Goal: Information Seeking & Learning: Understand process/instructions

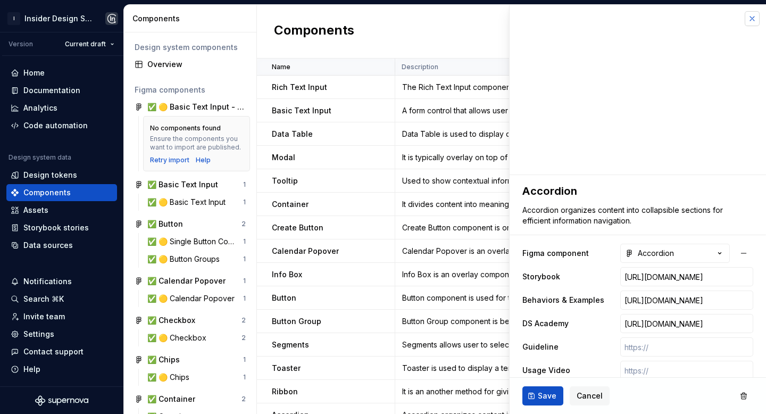
click at [747, 19] on button "button" at bounding box center [751, 18] width 15 height 15
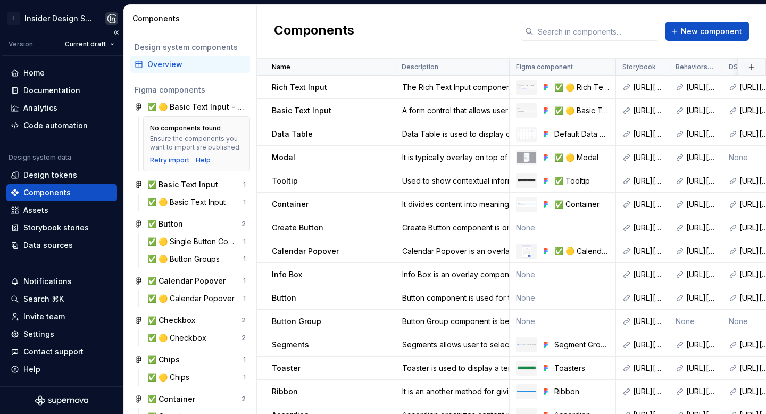
scroll to position [1, 0]
click at [342, 90] on div "Rich Text Input" at bounding box center [333, 87] width 122 height 11
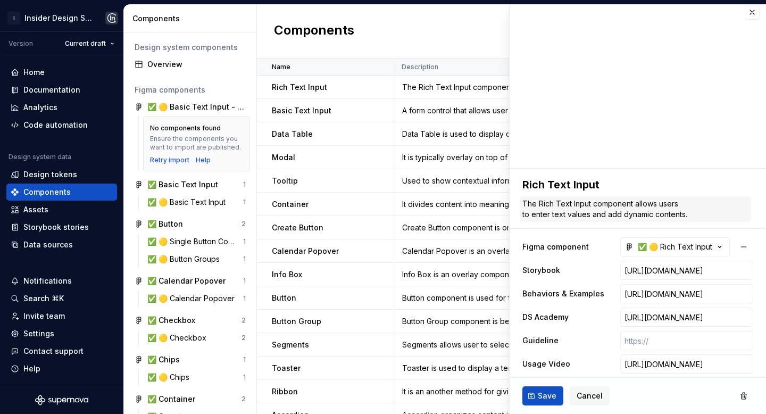
scroll to position [35, 0]
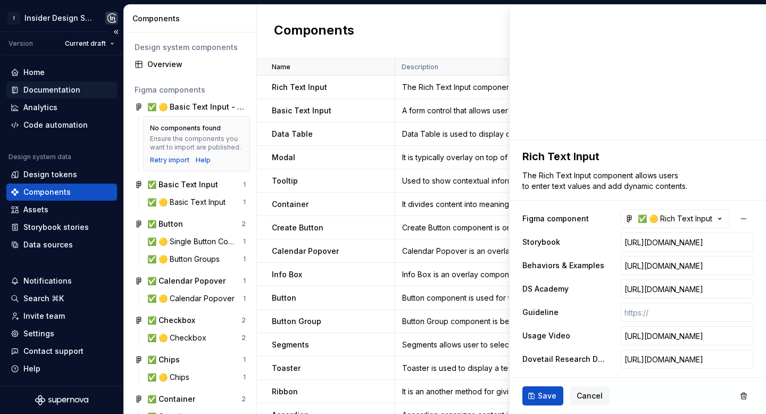
click at [52, 94] on div "Documentation" at bounding box center [51, 90] width 57 height 11
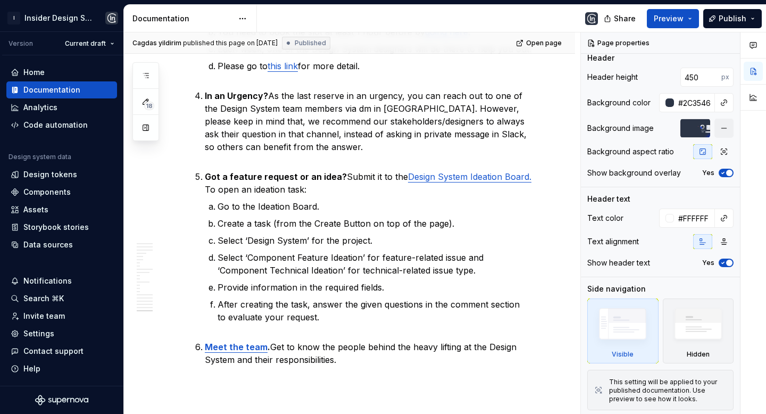
scroll to position [3862, 0]
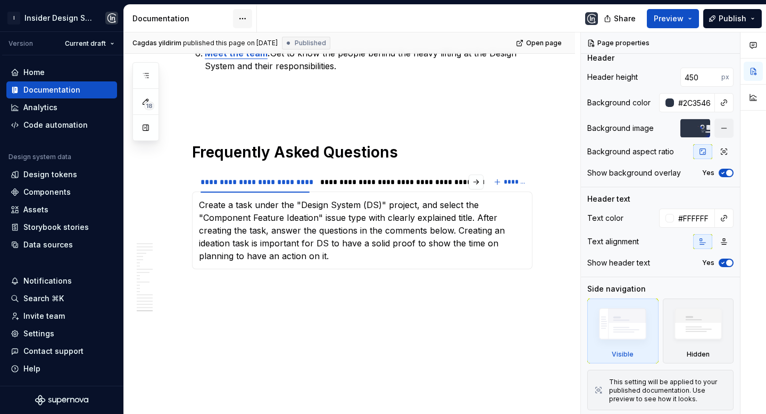
click at [242, 19] on html "I Insider Design System Version Current draft Home Documentation Analytics Code…" at bounding box center [383, 207] width 766 height 414
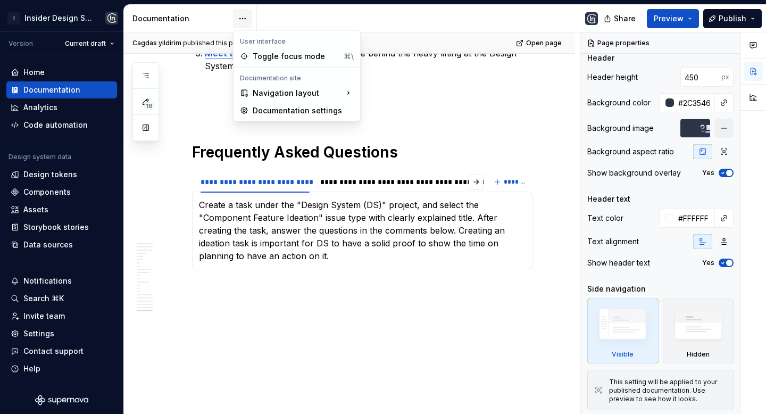
click at [242, 19] on html "I Insider Design System Version Current draft Home Documentation Analytics Code…" at bounding box center [383, 207] width 766 height 414
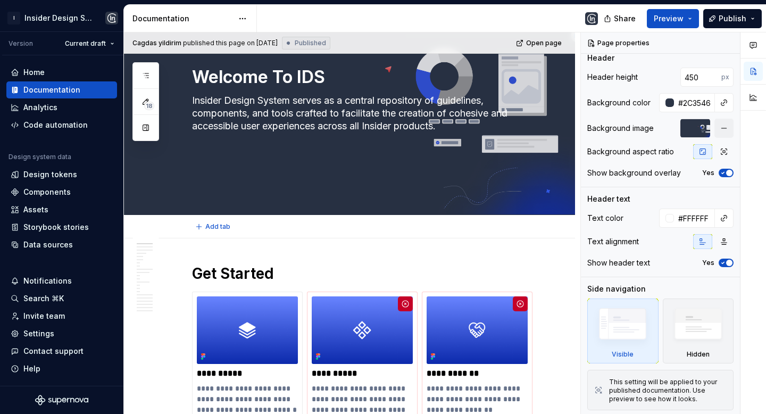
scroll to position [0, 0]
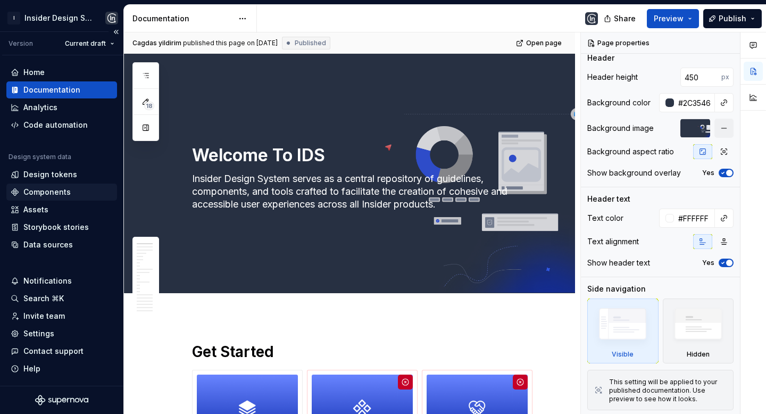
click at [68, 194] on div "Components" at bounding box center [46, 192] width 47 height 11
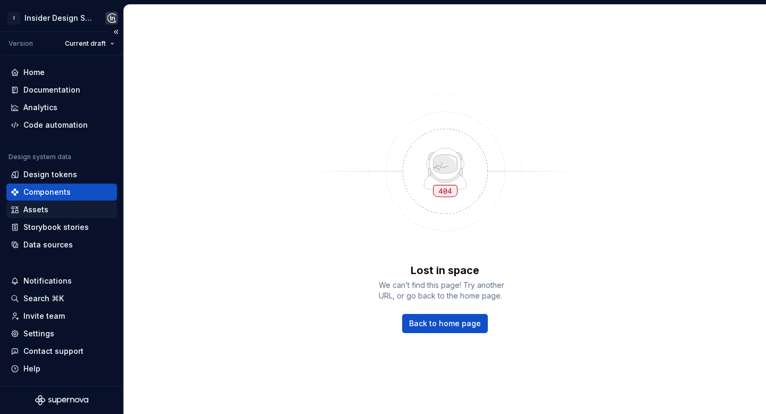
click at [41, 208] on div "Assets" at bounding box center [35, 209] width 25 height 11
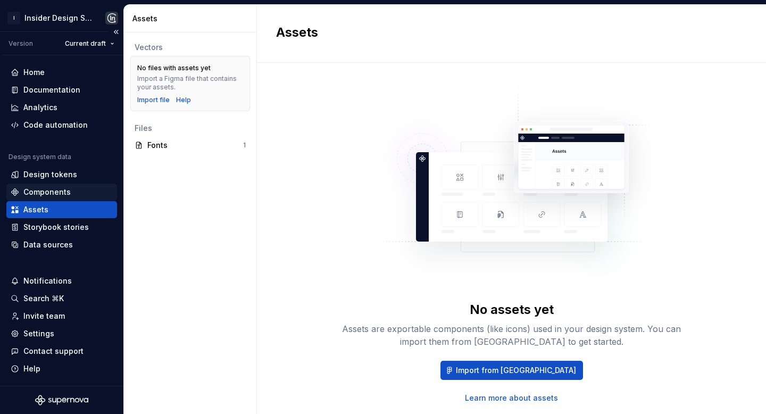
click at [63, 189] on div "Components" at bounding box center [46, 192] width 47 height 11
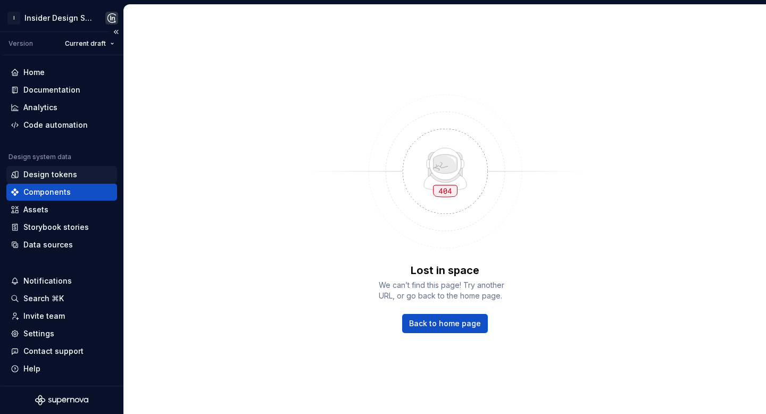
click at [61, 176] on div "Design tokens" at bounding box center [50, 174] width 54 height 11
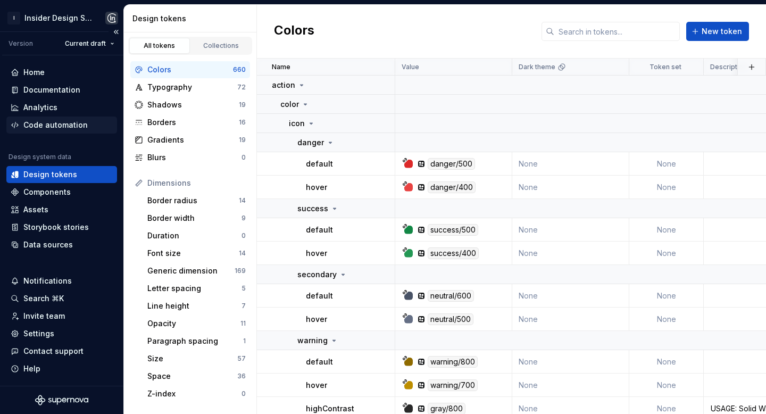
click at [62, 126] on div "Code automation" at bounding box center [55, 125] width 64 height 11
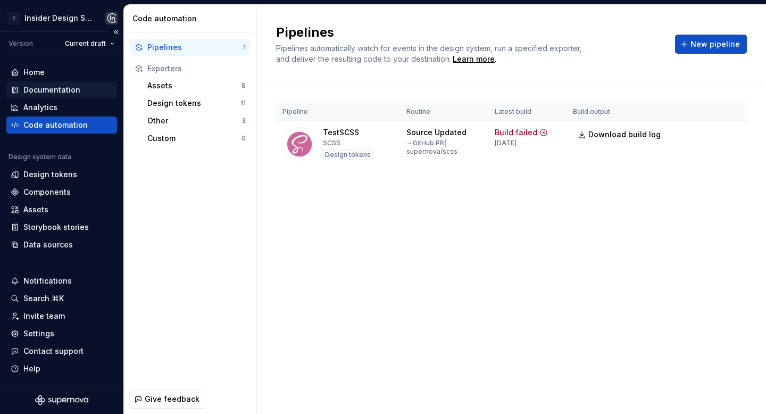
click at [68, 92] on div "Documentation" at bounding box center [51, 90] width 57 height 11
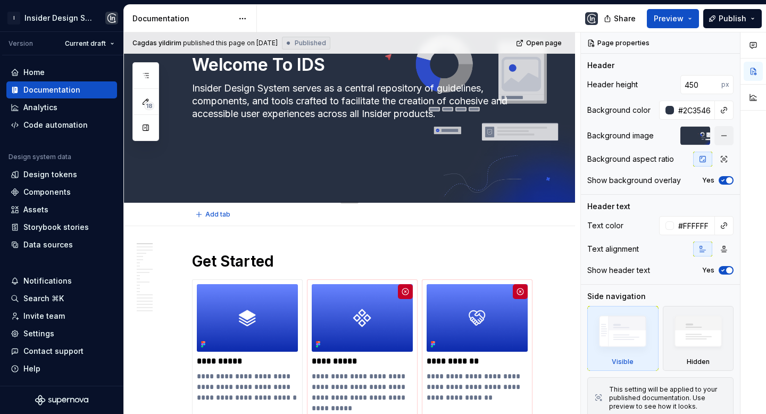
scroll to position [91, 0]
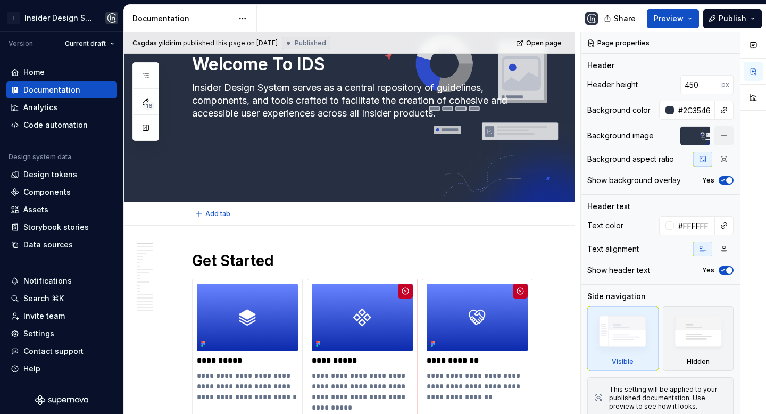
type textarea "*"
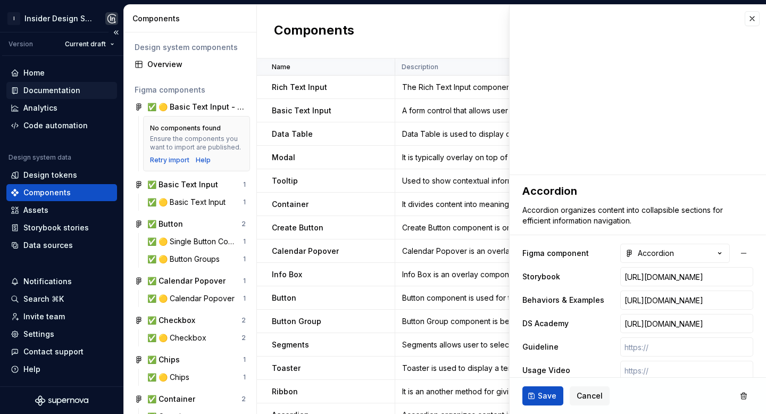
click at [62, 88] on div "Documentation" at bounding box center [51, 90] width 57 height 11
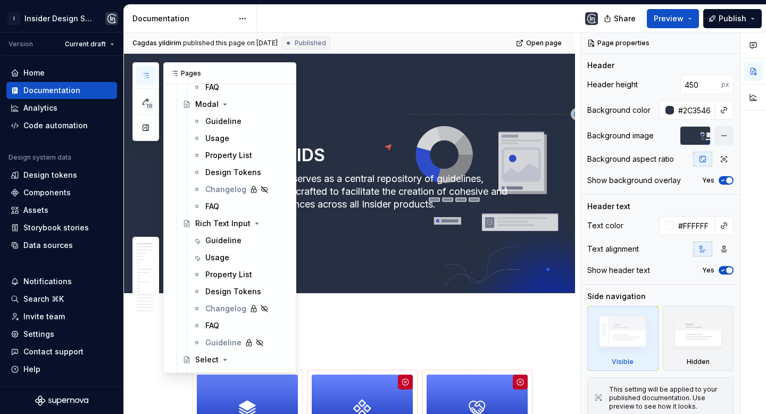
scroll to position [2973, 0]
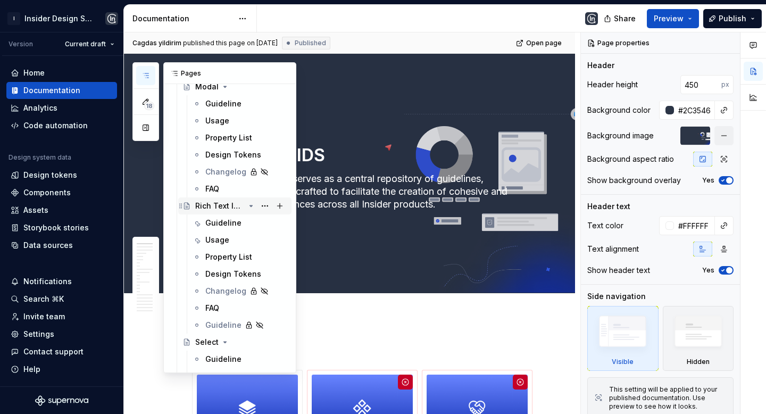
click at [220, 207] on div "Rich Text Input" at bounding box center [219, 205] width 49 height 11
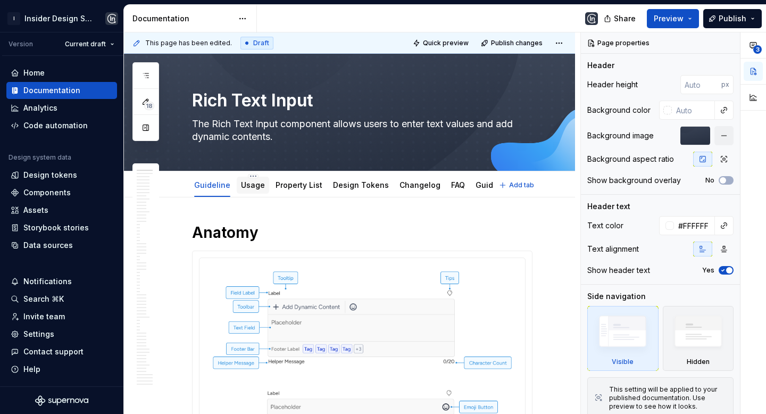
click at [250, 189] on link "Usage" at bounding box center [253, 184] width 24 height 9
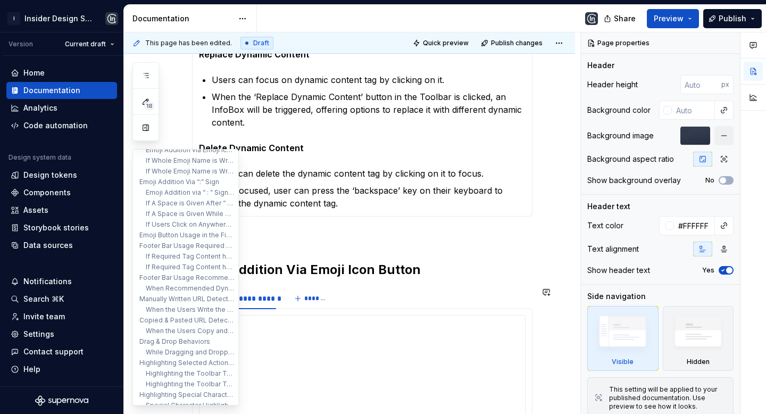
scroll to position [179, 0]
click at [186, 271] on button "Footer Bar Usage Recommended Tags / Behaviors" at bounding box center [185, 275] width 101 height 11
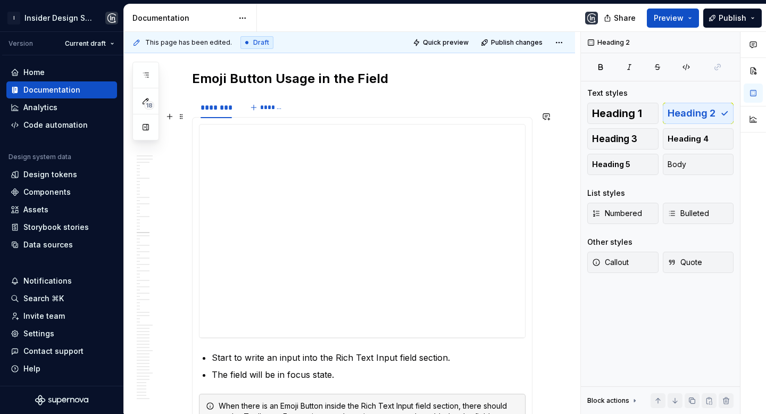
scroll to position [4683, 0]
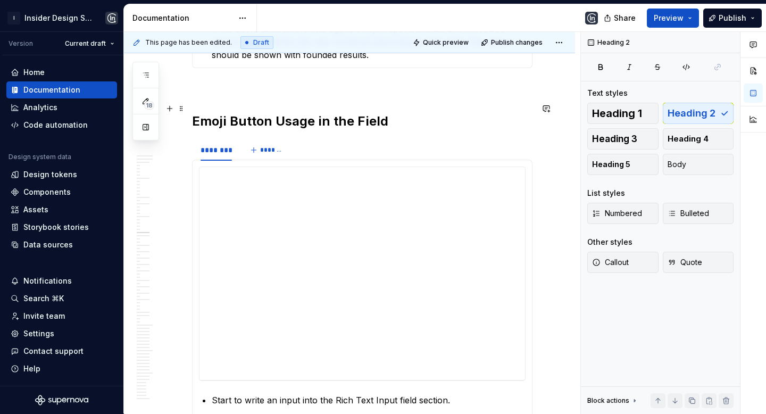
click at [341, 113] on h2 "Emoji Button Usage in the Field" at bounding box center [362, 121] width 340 height 17
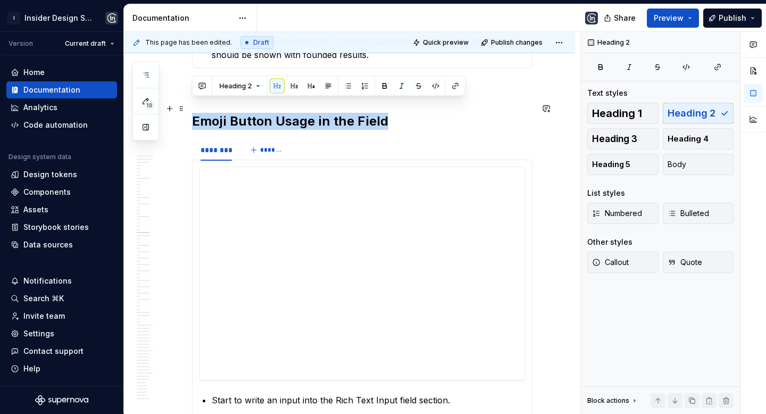
click at [341, 113] on h2 "Emoji Button Usage in the Field" at bounding box center [362, 121] width 340 height 17
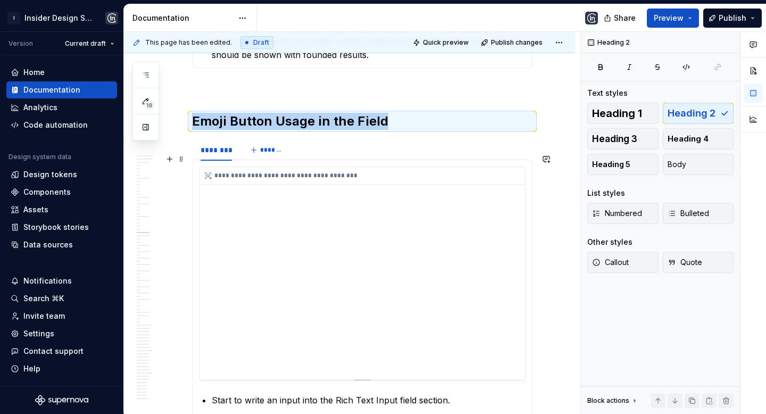
click at [366, 200] on div "**********" at bounding box center [361, 273] width 325 height 213
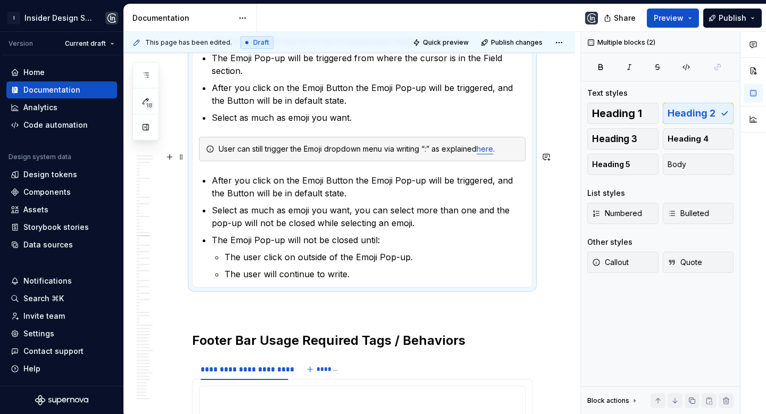
scroll to position [5344, 0]
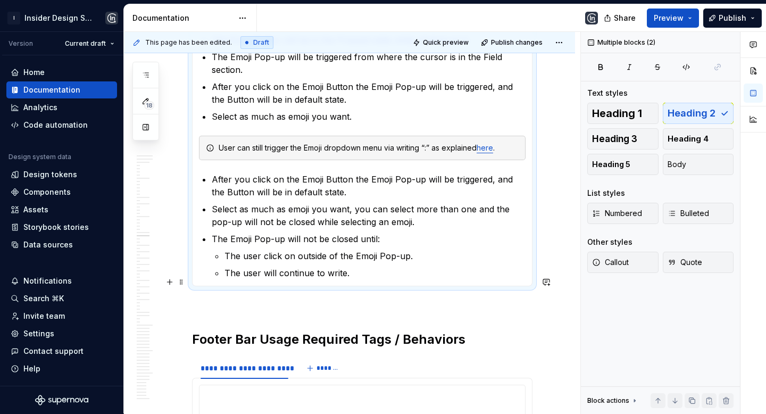
click at [234, 299] on p at bounding box center [362, 305] width 340 height 13
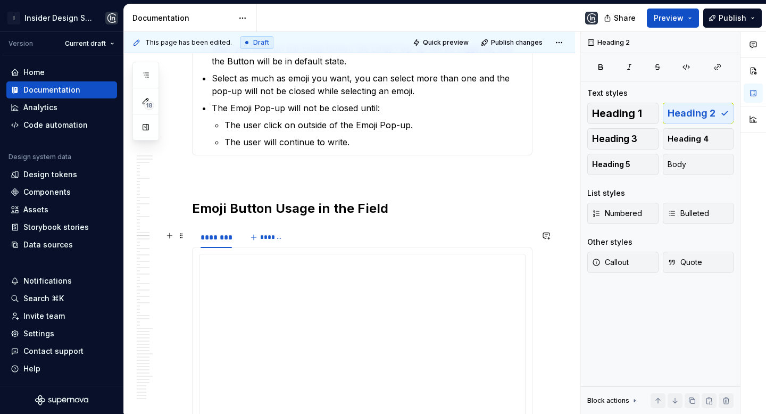
scroll to position [5477, 0]
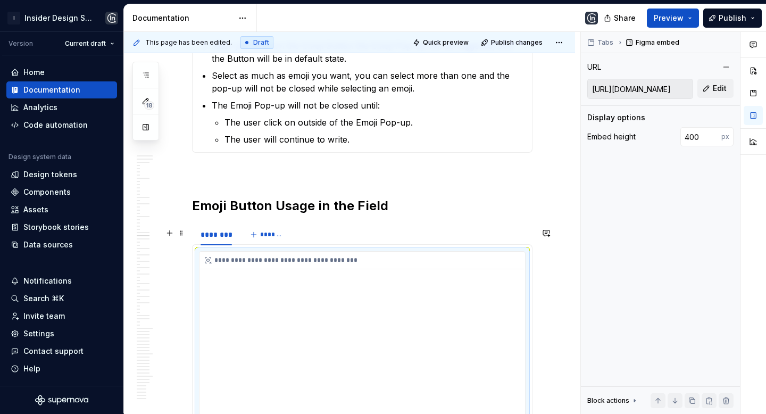
click at [498, 255] on div "**********" at bounding box center [361, 358] width 325 height 213
click at [367, 251] on div "**********" at bounding box center [362, 358] width 326 height 214
click at [361, 257] on div "**********" at bounding box center [361, 358] width 325 height 213
click at [754, 93] on button "button" at bounding box center [752, 92] width 19 height 19
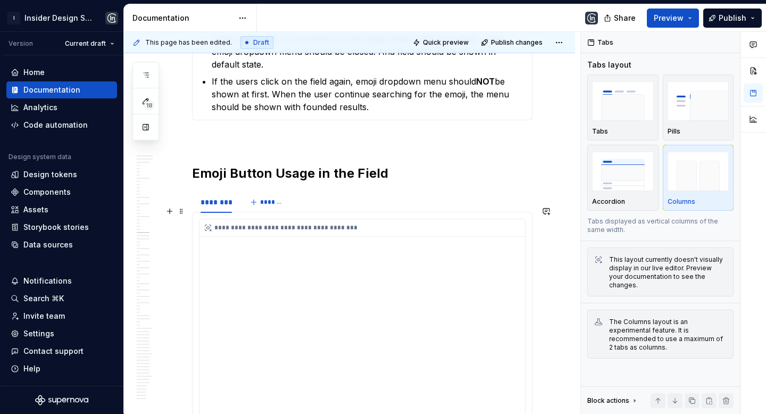
scroll to position [4881, 0]
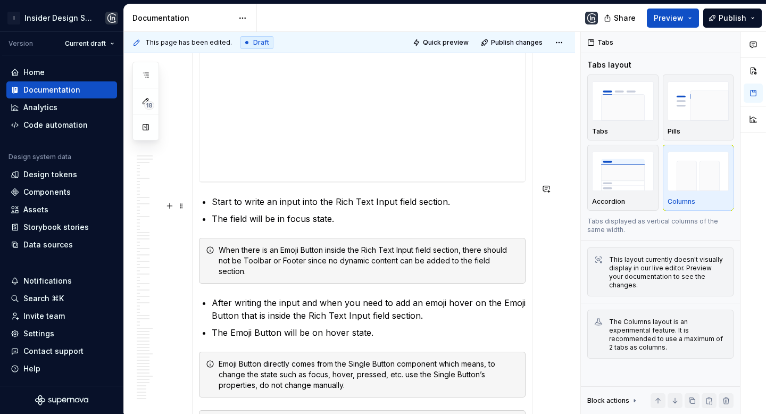
click at [500, 197] on ul "Start to write an input into the Rich Text Input field section. The field will …" at bounding box center [369, 210] width 314 height 30
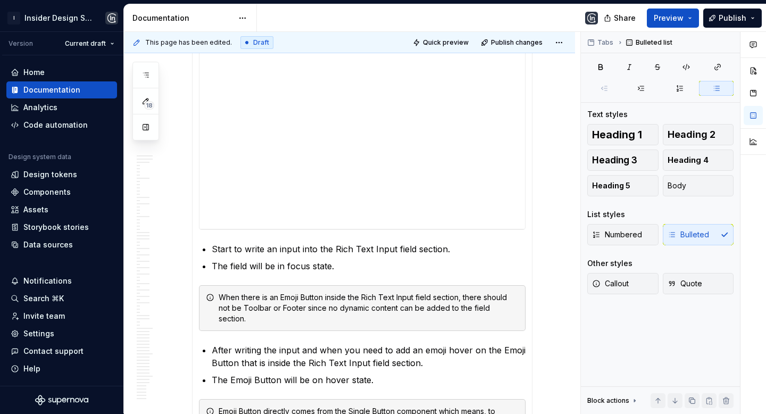
scroll to position [4651, 0]
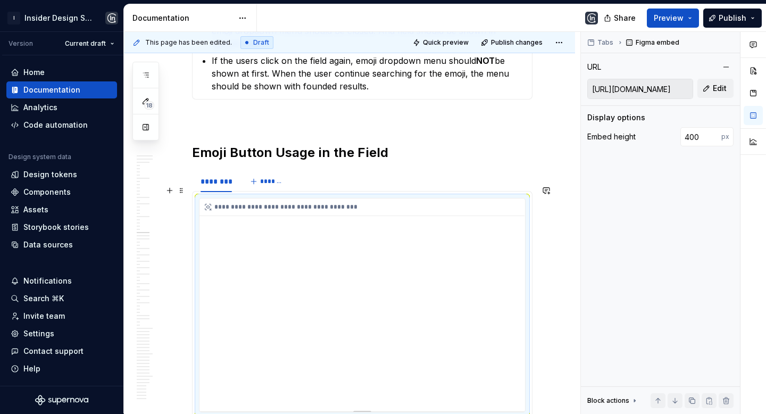
click at [435, 238] on div "**********" at bounding box center [361, 304] width 325 height 213
click at [752, 94] on button "button" at bounding box center [752, 92] width 19 height 19
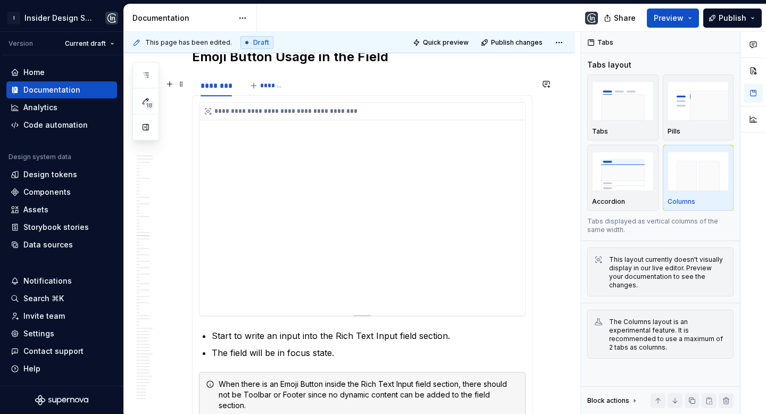
scroll to position [5632, 0]
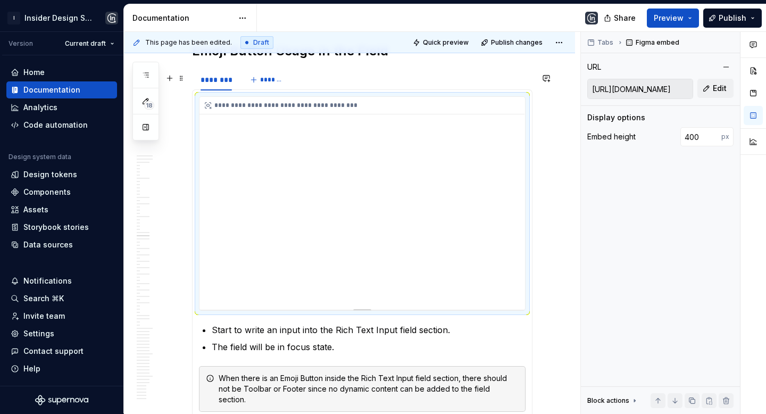
click at [427, 200] on div "**********" at bounding box center [361, 203] width 325 height 213
click at [749, 89] on button "button" at bounding box center [752, 92] width 19 height 19
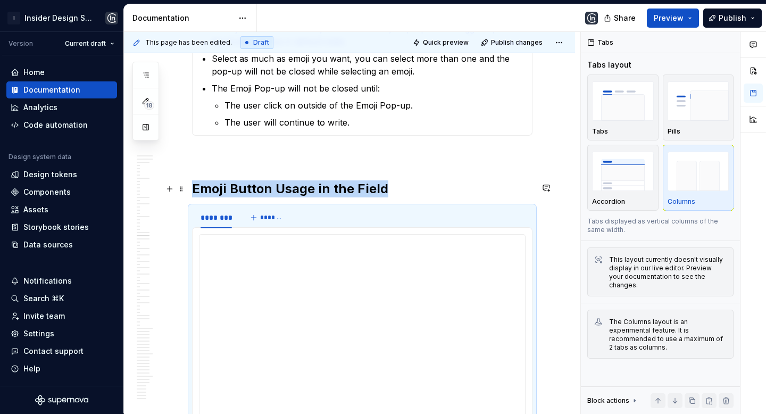
scroll to position [5500, 0]
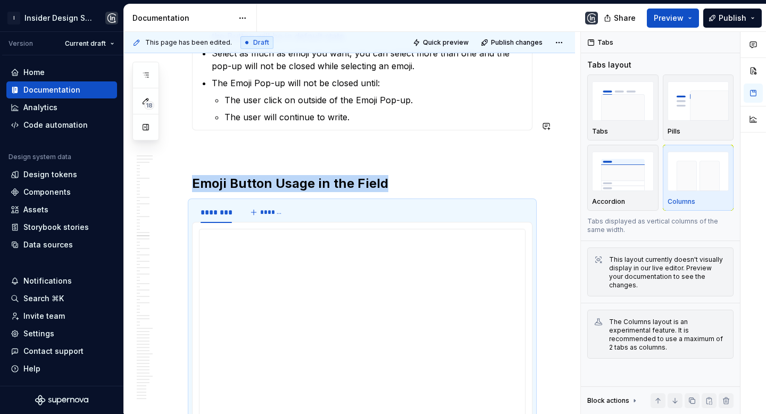
type textarea "*"
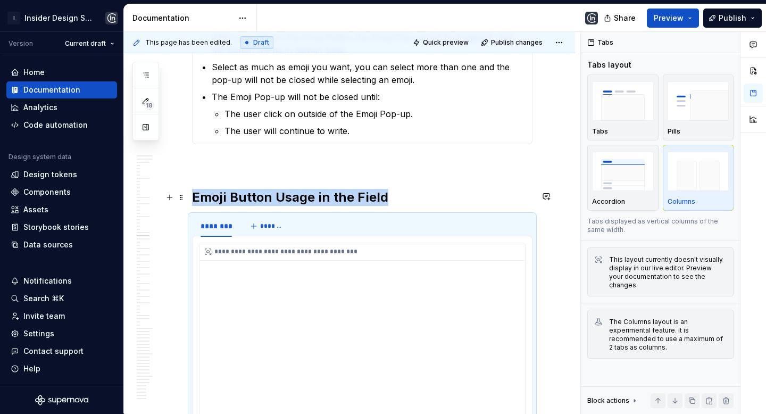
scroll to position [5490, 0]
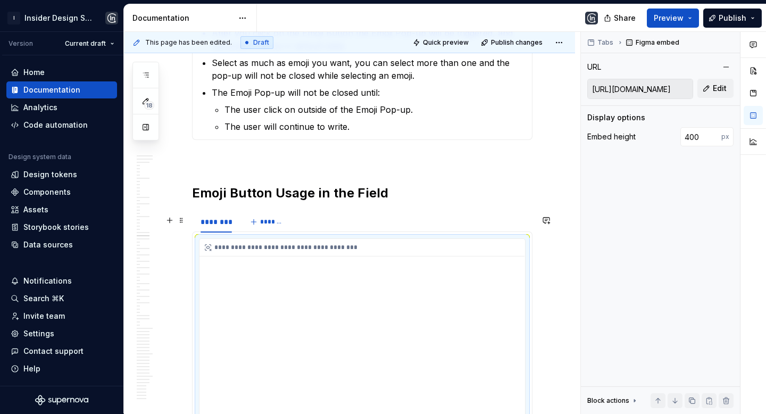
click at [358, 280] on div "**********" at bounding box center [361, 345] width 325 height 213
click at [719, 90] on span "Edit" at bounding box center [719, 88] width 14 height 11
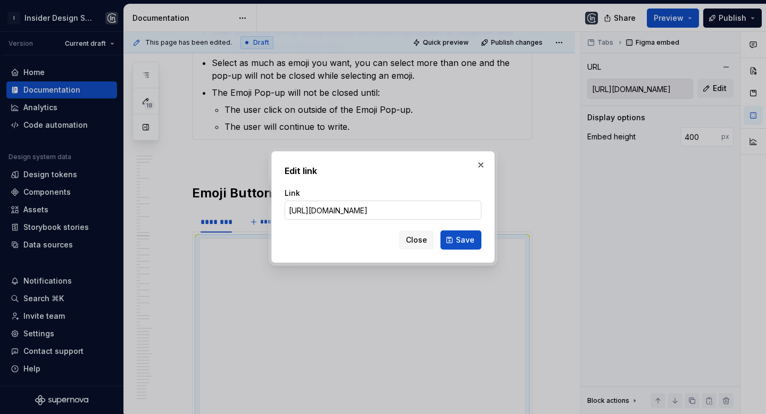
scroll to position [0, 466]
type input "https://www.figma.com/design/erxc435eNGsm4gx0lw47ck/%E2%9C%85-%F0%9F%9F%A1-Rich…"
click at [459, 238] on span "Save" at bounding box center [465, 239] width 19 height 11
type input "https://embed.figma.com/design/erxc435eNGsm4gx0lw47ck/%E2%9C%85-%F0%9F%9F%A1-Ri…"
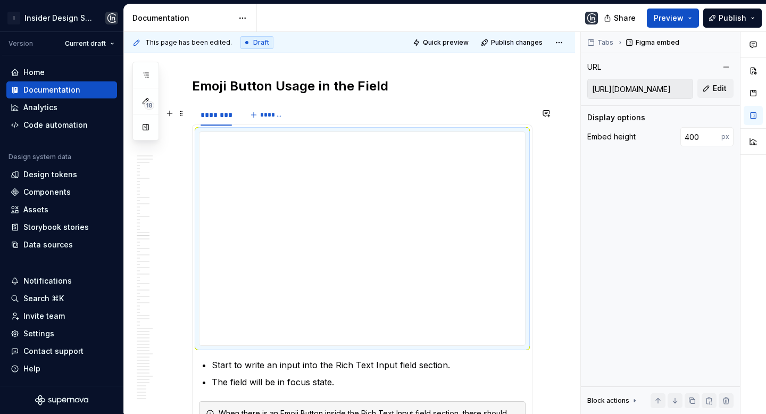
scroll to position [5585, 0]
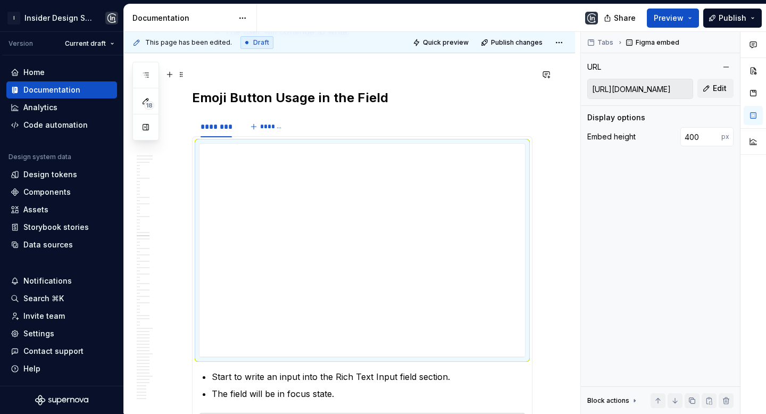
click at [345, 89] on h2 "Emoji Button Usage in the Field" at bounding box center [362, 97] width 340 height 17
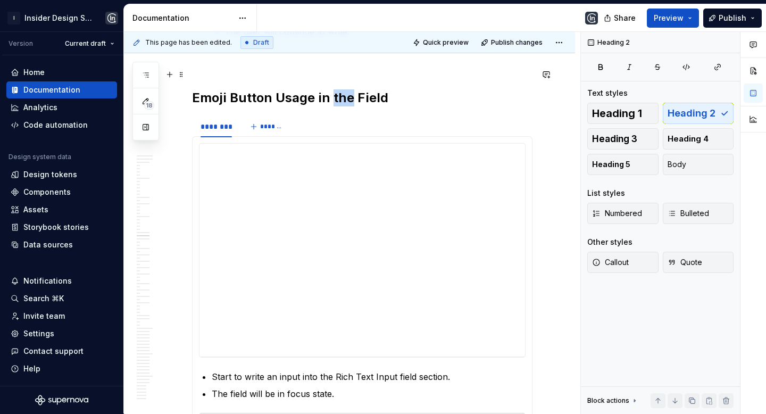
click at [345, 89] on h2 "Emoji Button Usage in the Field" at bounding box center [362, 97] width 340 height 17
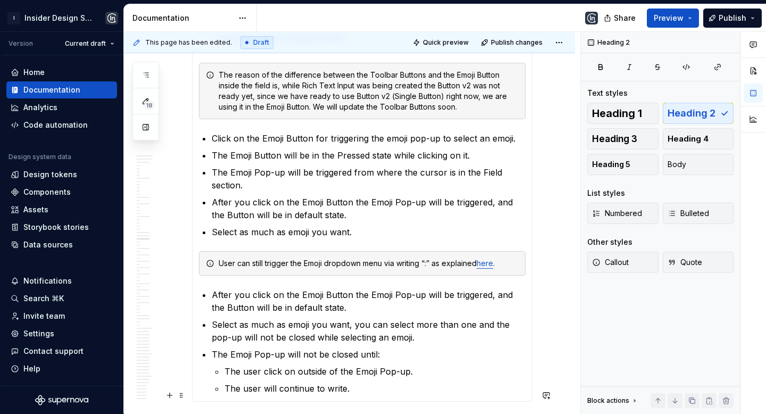
scroll to position [6207, 0]
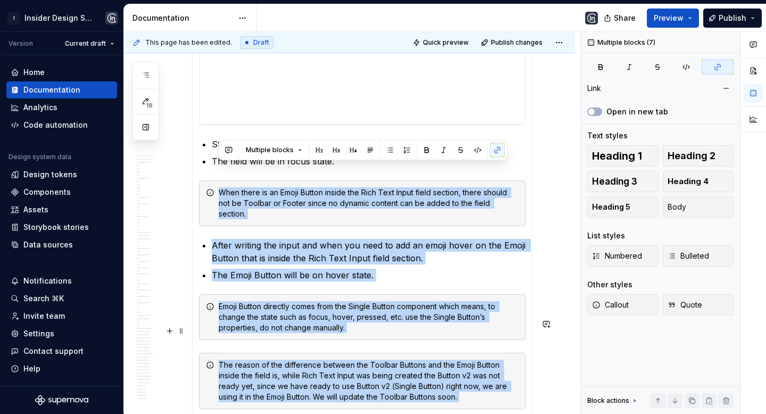
drag, startPoint x: 377, startPoint y: 261, endPoint x: 233, endPoint y: 158, distance: 177.2
click at [233, 158] on div "**********" at bounding box center [362, 297] width 340 height 787
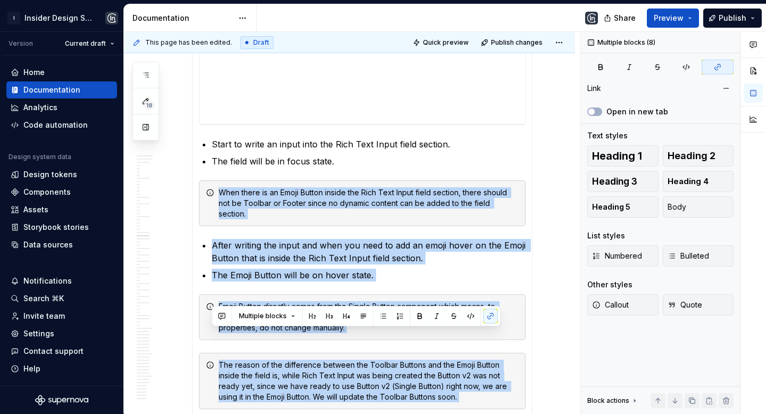
scroll to position [5603, 0]
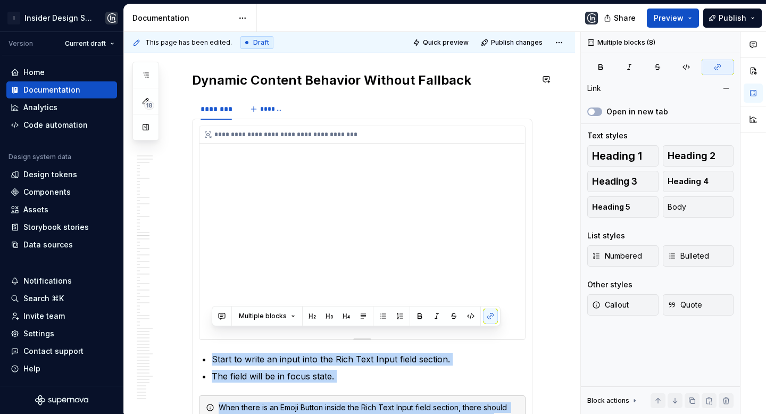
click at [232, 160] on div "**********" at bounding box center [361, 232] width 325 height 213
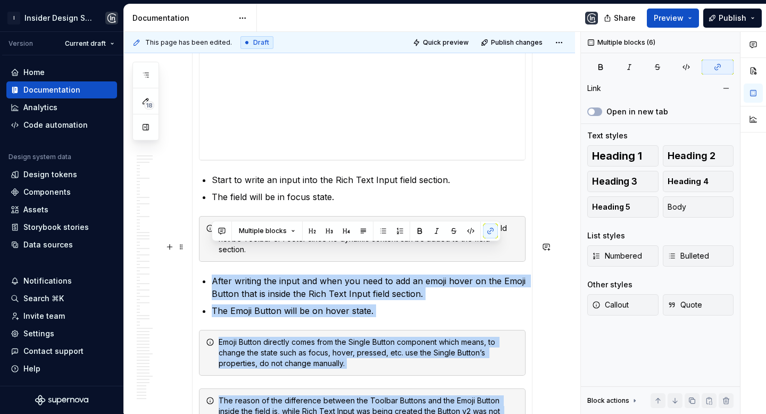
scroll to position [5778, 0]
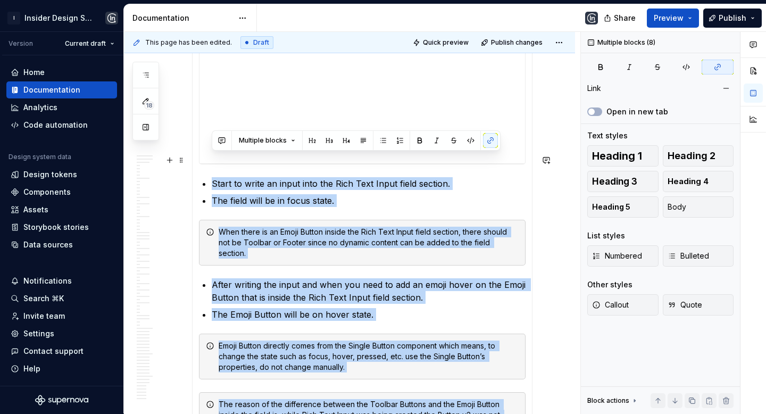
drag, startPoint x: 362, startPoint y: 255, endPoint x: 209, endPoint y: 162, distance: 179.2
click at [209, 162] on section-item-column "**********" at bounding box center [362, 337] width 326 height 774
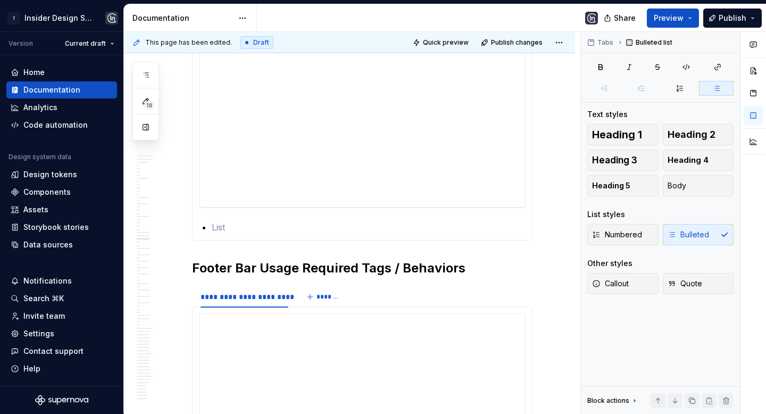
scroll to position [5729, 0]
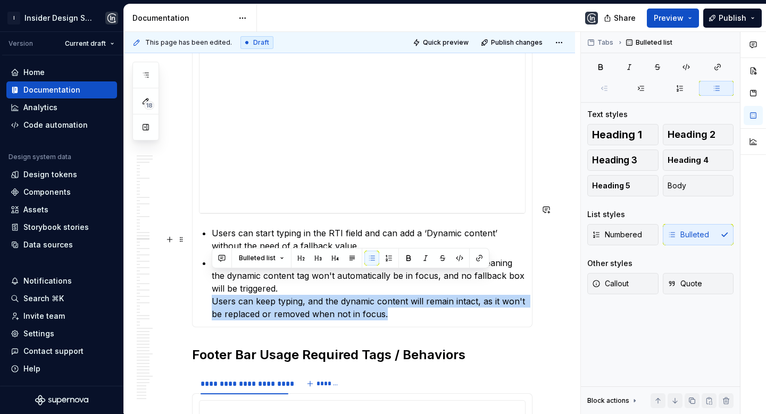
drag, startPoint x: 393, startPoint y: 288, endPoint x: 208, endPoint y: 278, distance: 184.8
click at [208, 278] on section-item-column "**********" at bounding box center [362, 159] width 326 height 321
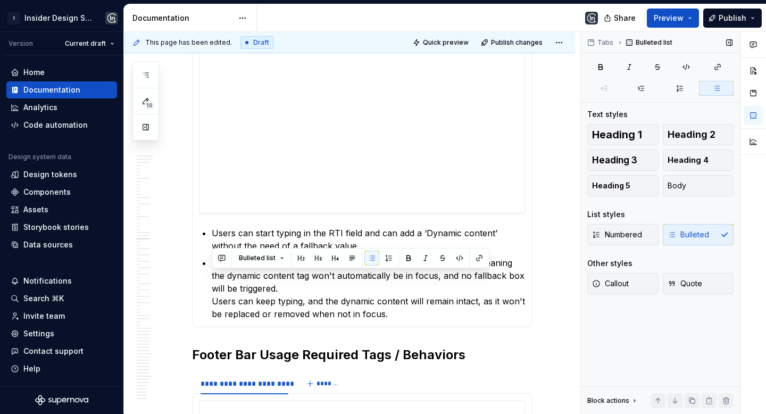
click at [688, 234] on div "Numbered Bulleted" at bounding box center [660, 234] width 146 height 21
click at [296, 280] on p "Users can add dynamic content without needing a fallback value, meaning the dyn…" at bounding box center [369, 288] width 314 height 64
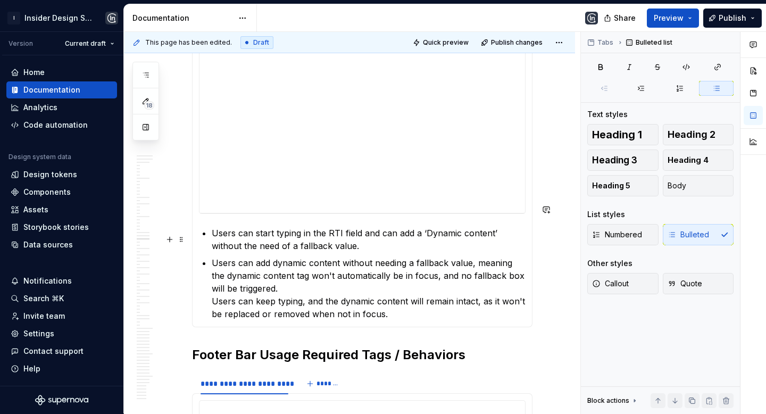
click at [288, 269] on p "Users can add dynamic content without needing a fallback value, meaning the dyn…" at bounding box center [369, 288] width 314 height 64
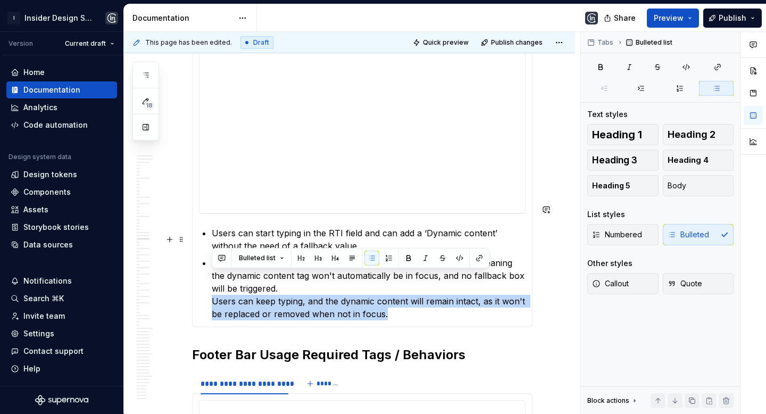
drag, startPoint x: 364, startPoint y: 290, endPoint x: 202, endPoint y: 278, distance: 163.2
click at [202, 278] on section-item-column "**********" at bounding box center [362, 159] width 326 height 321
copy p "Users can keep typing, and the dynamic content will remain intact, as it won't …"
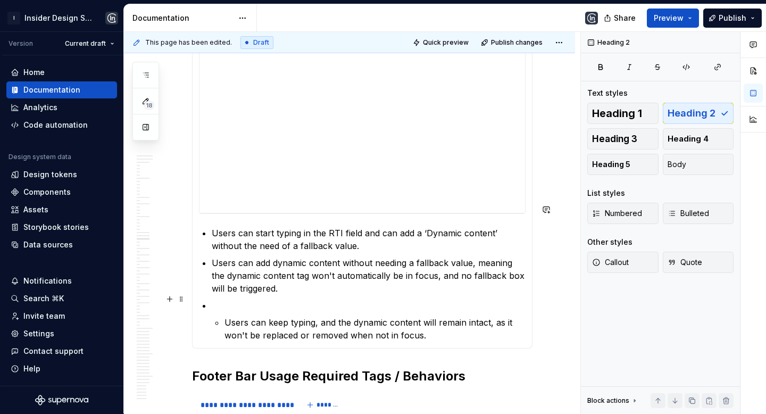
click at [222, 299] on li "Users can keep typing, and the dynamic content will remain intact, as it won't …" at bounding box center [369, 320] width 314 height 43
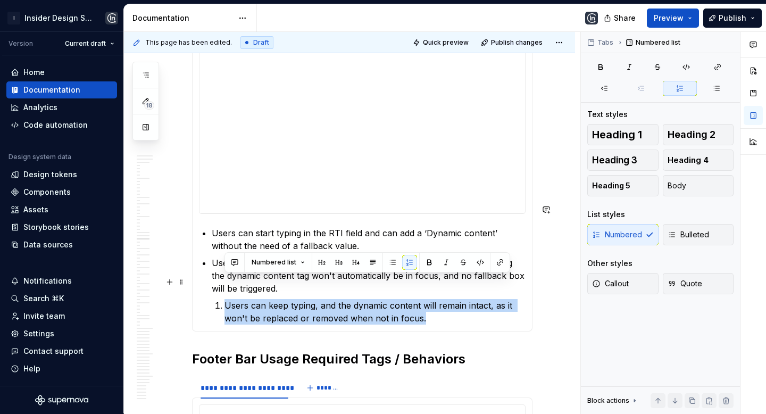
drag, startPoint x: 426, startPoint y: 296, endPoint x: 200, endPoint y: 279, distance: 226.1
click at [200, 279] on section-item-column "**********" at bounding box center [362, 161] width 326 height 325
click at [710, 236] on button "Bulleted" at bounding box center [698, 234] width 71 height 21
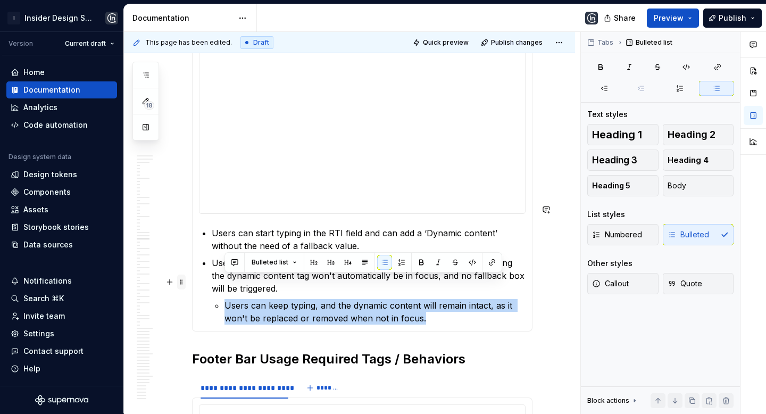
drag, startPoint x: 445, startPoint y: 295, endPoint x: 183, endPoint y: 281, distance: 262.0
click at [198, 280] on div "**********" at bounding box center [362, 162] width 340 height 339
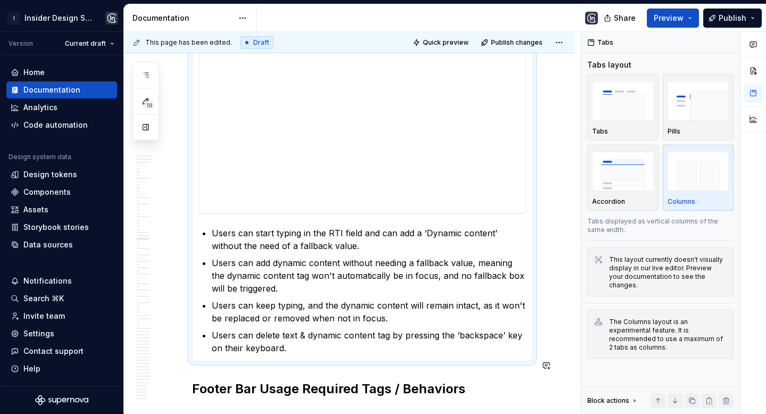
scroll to position [5653, 0]
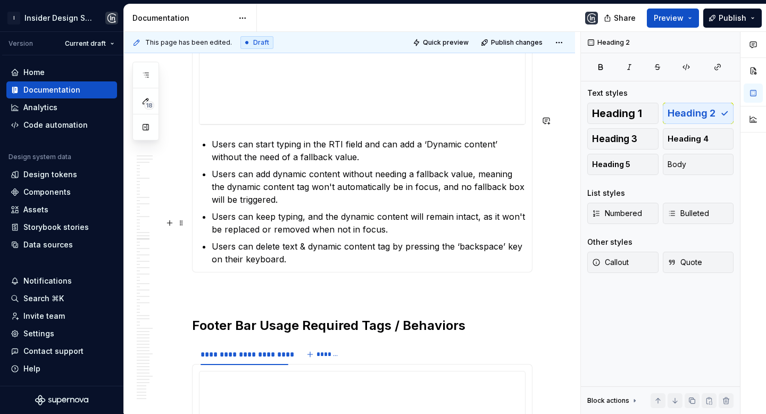
scroll to position [5791, 0]
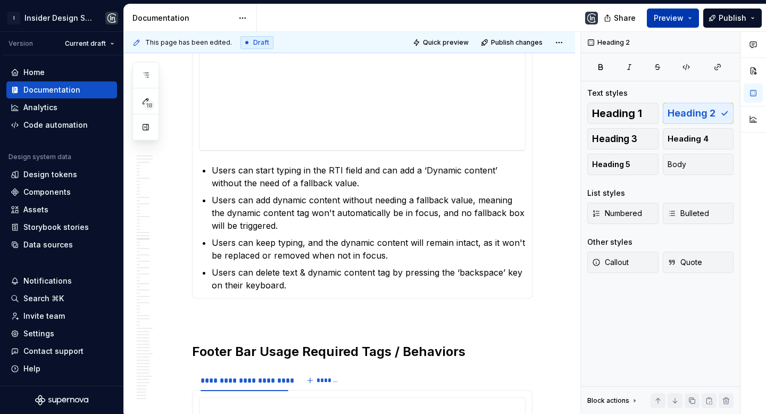
click at [657, 19] on span "Preview" at bounding box center [668, 18] width 30 height 11
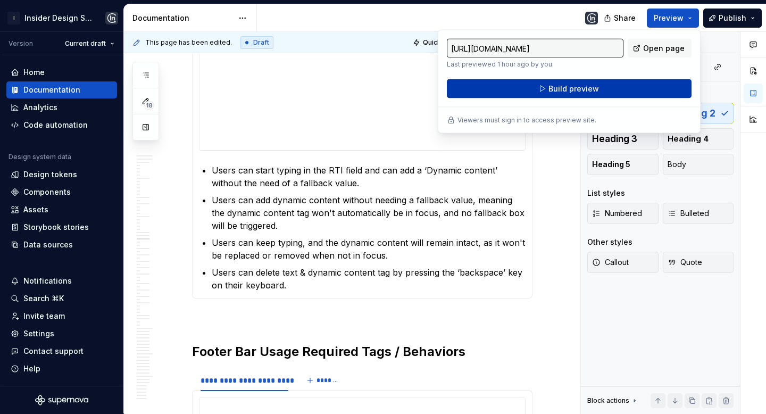
click at [598, 90] on button "Build preview" at bounding box center [569, 88] width 245 height 19
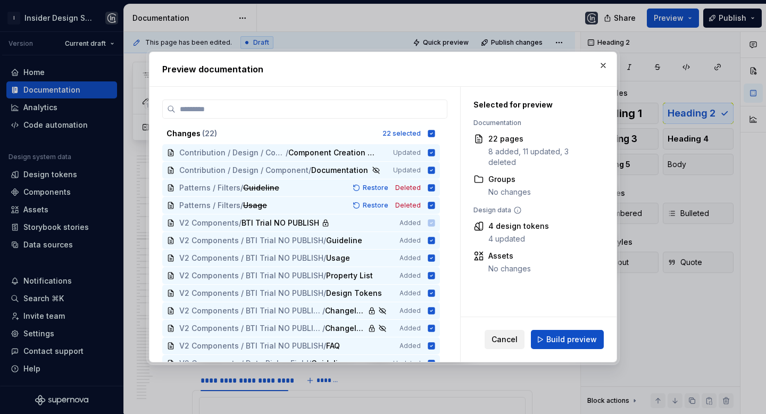
click at [516, 338] on span "Cancel" at bounding box center [504, 339] width 26 height 11
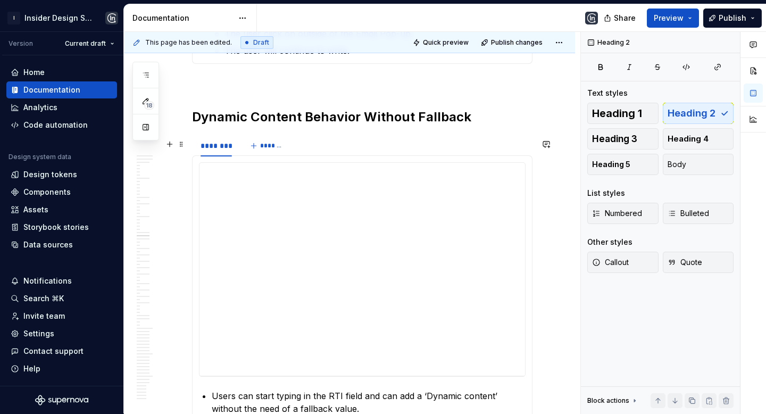
scroll to position [5565, 0]
click at [62, 195] on div "Components" at bounding box center [46, 192] width 47 height 11
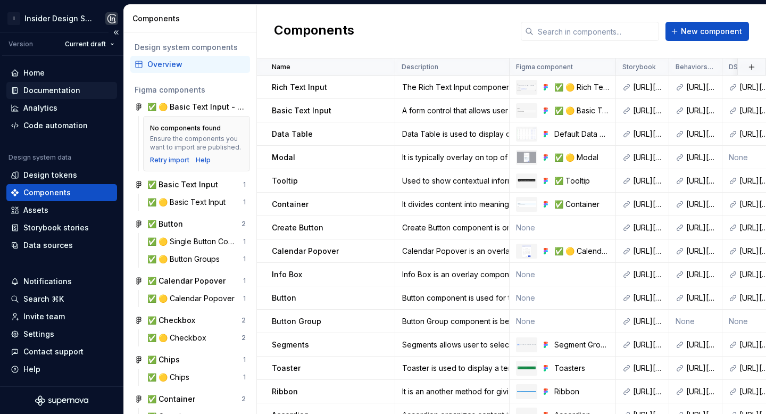
click at [69, 94] on div "Documentation" at bounding box center [51, 90] width 57 height 11
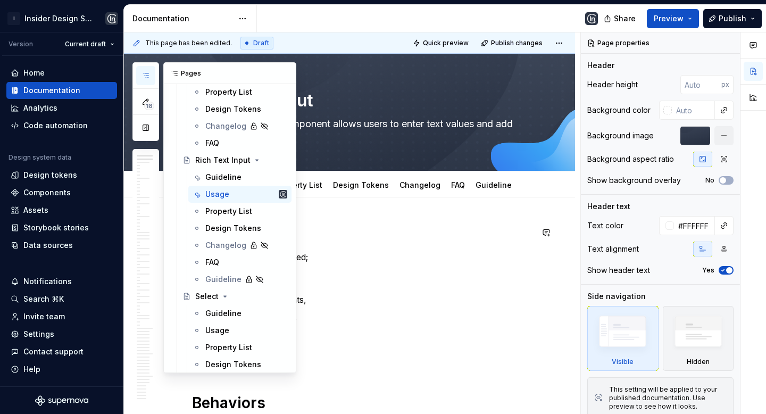
scroll to position [2993, 0]
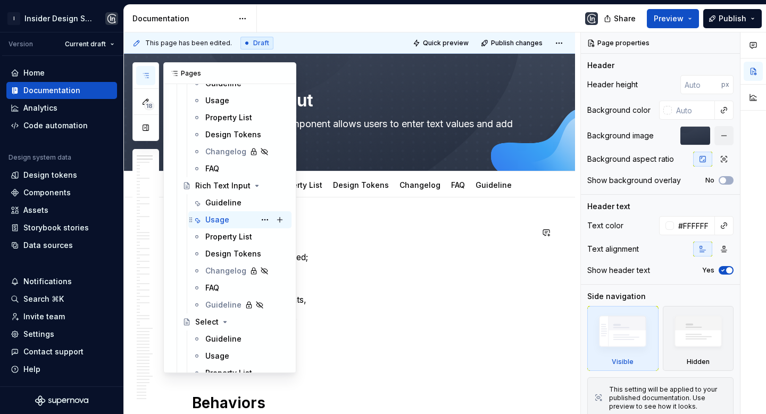
click at [212, 219] on div "Usage" at bounding box center [217, 219] width 24 height 11
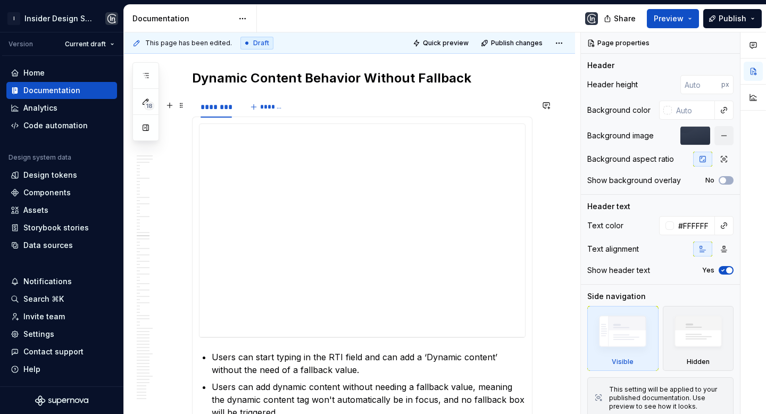
scroll to position [5602, 0]
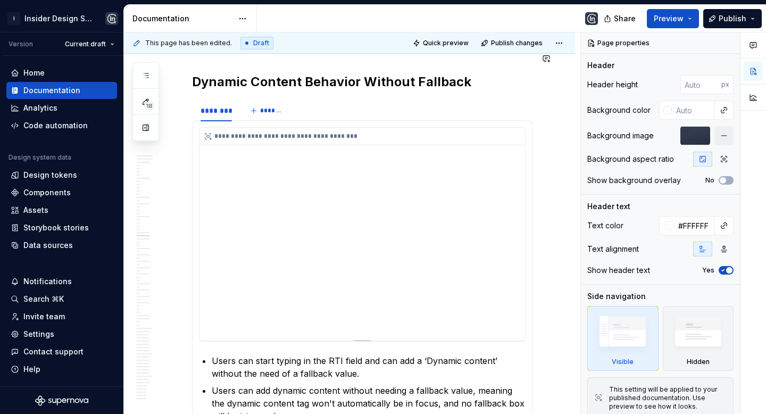
type textarea "*"
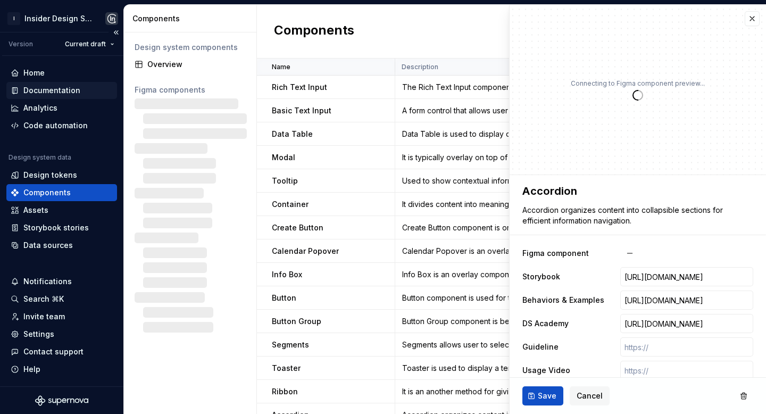
click at [75, 88] on div "Documentation" at bounding box center [51, 90] width 57 height 11
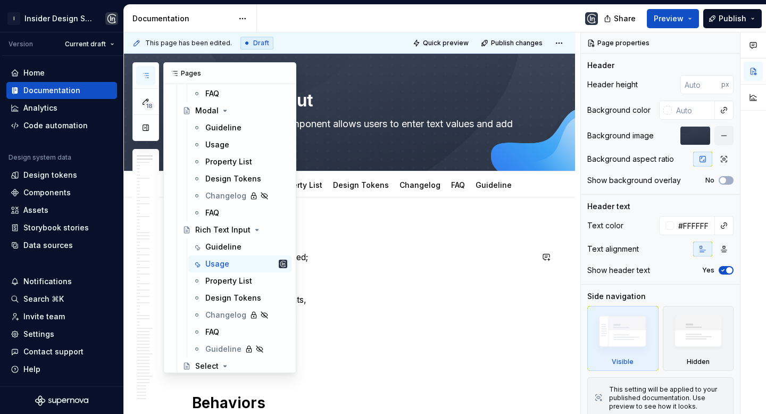
scroll to position [2937, 0]
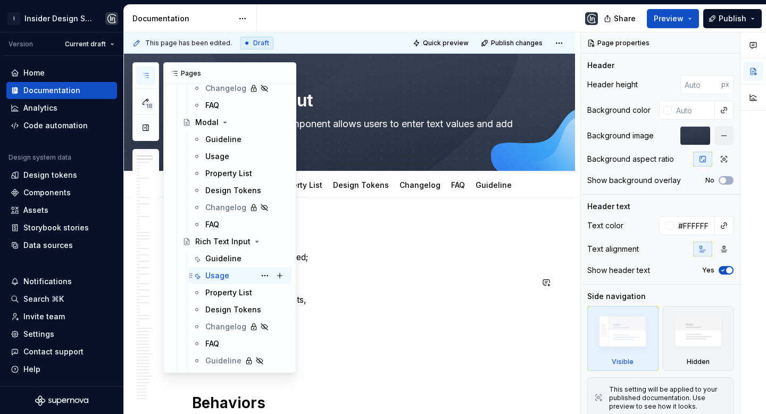
click at [221, 276] on div "Usage" at bounding box center [217, 275] width 24 height 11
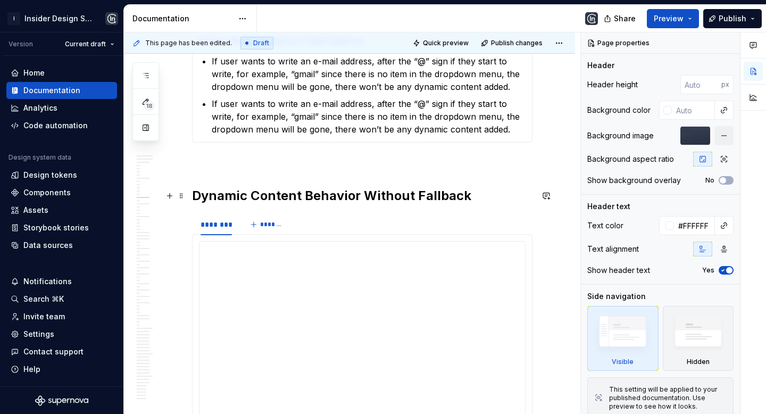
scroll to position [2474, 0]
type textarea "*"
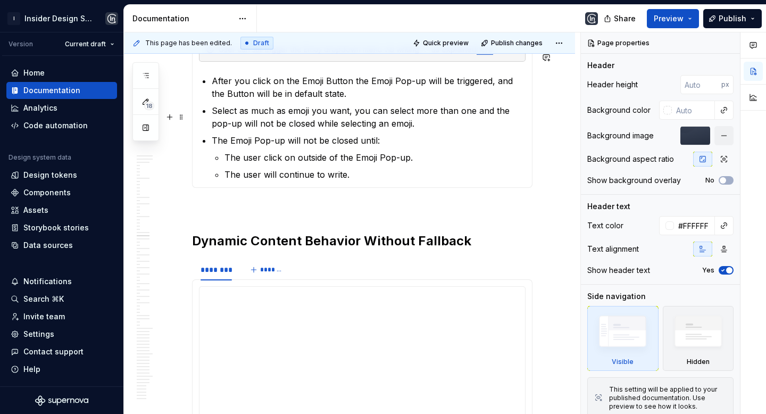
scroll to position [5417, 0]
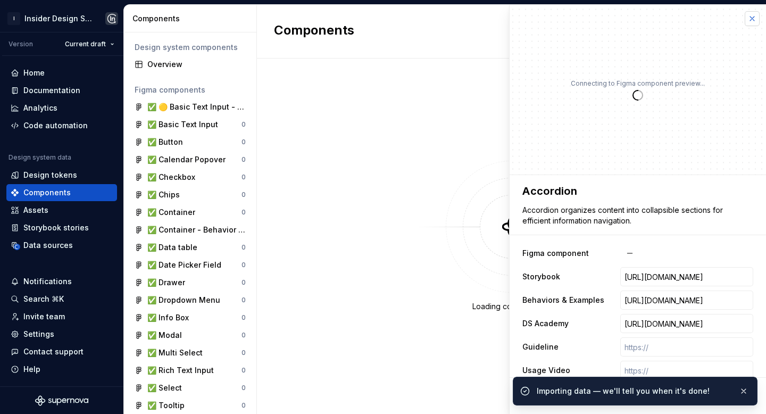
click at [744, 22] on button "button" at bounding box center [751, 18] width 15 height 15
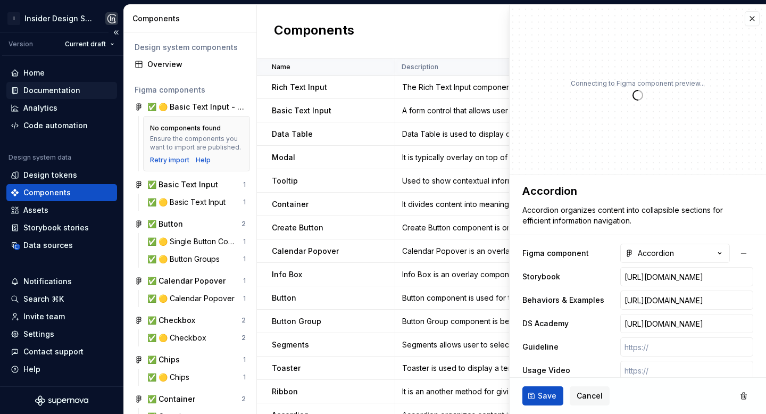
click at [61, 94] on div "Documentation" at bounding box center [51, 90] width 57 height 11
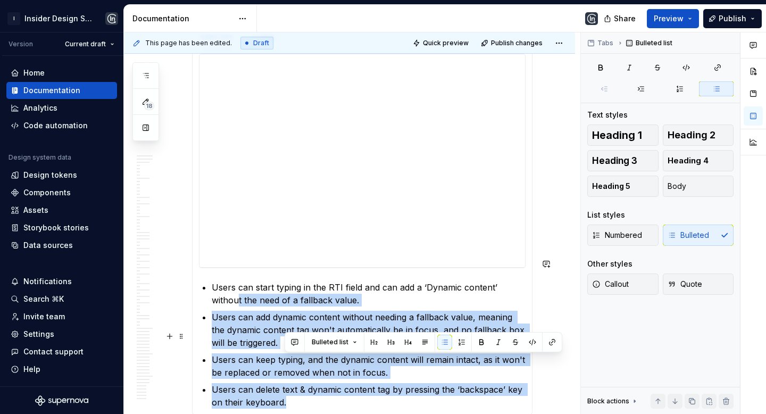
scroll to position [5679, 0]
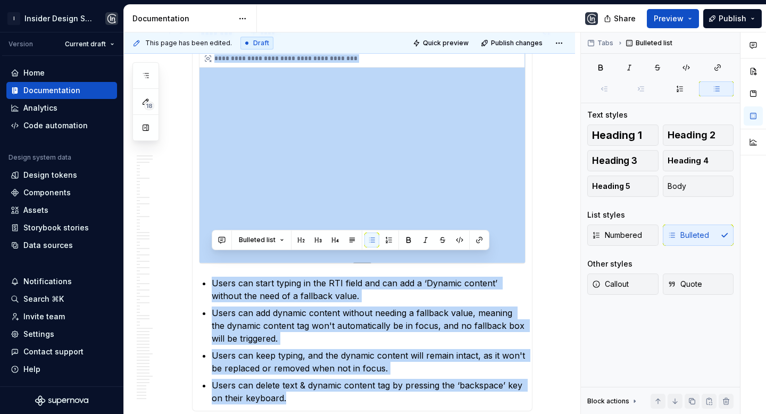
drag, startPoint x: 320, startPoint y: 383, endPoint x: 210, endPoint y: 229, distance: 189.4
click at [210, 229] on section-item-column "**********" at bounding box center [362, 226] width 326 height 355
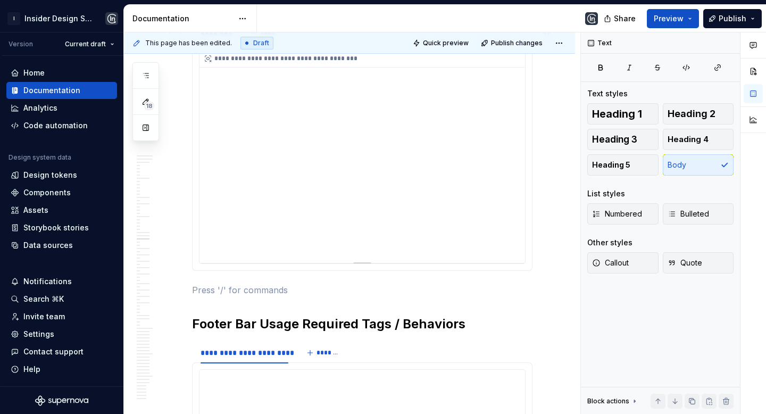
click at [245, 189] on div "**********" at bounding box center [361, 156] width 325 height 213
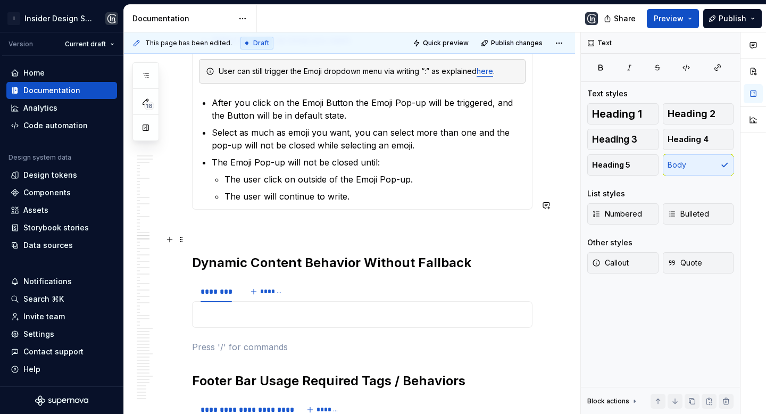
scroll to position [5421, 0]
click at [276, 307] on p at bounding box center [362, 313] width 326 height 13
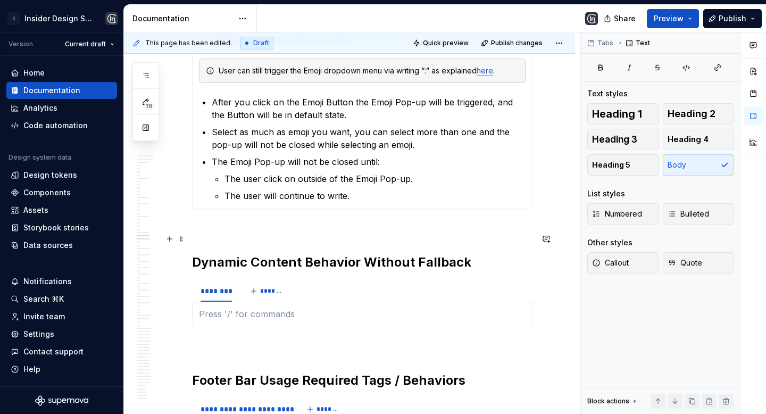
click at [290, 254] on h2 "Dynamic Content Behavior Without Fallback" at bounding box center [362, 262] width 340 height 17
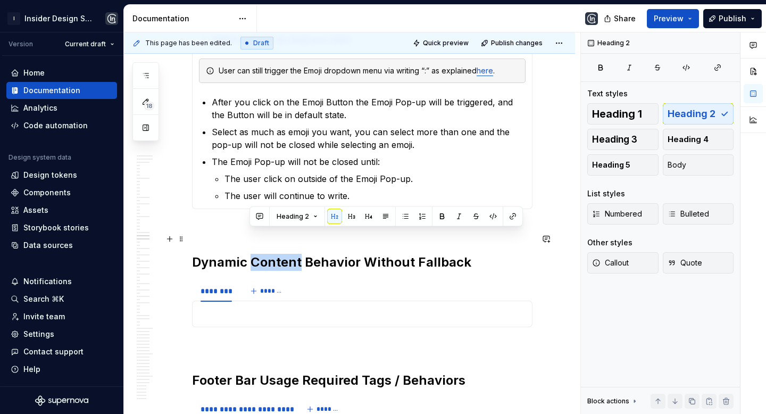
click at [290, 254] on h2 "Dynamic Content Behavior Without Fallback" at bounding box center [362, 262] width 340 height 17
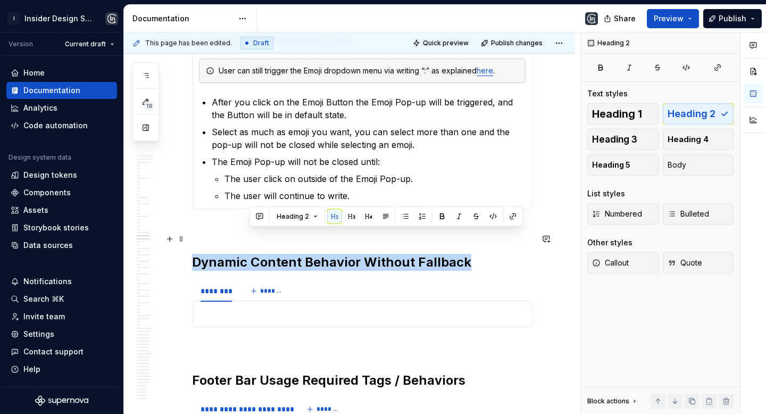
click at [290, 254] on h2 "Dynamic Content Behavior Without Fallback" at bounding box center [362, 262] width 340 height 17
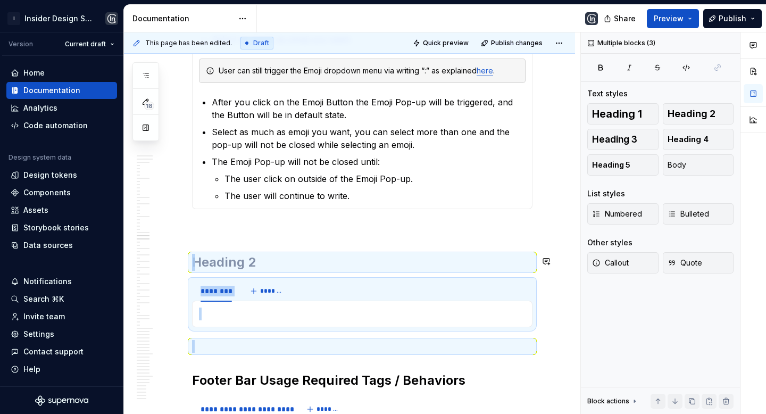
drag, startPoint x: 245, startPoint y: 314, endPoint x: 241, endPoint y: 248, distance: 66.0
click at [248, 340] on p at bounding box center [362, 346] width 340 height 13
click at [264, 340] on p at bounding box center [362, 346] width 340 height 13
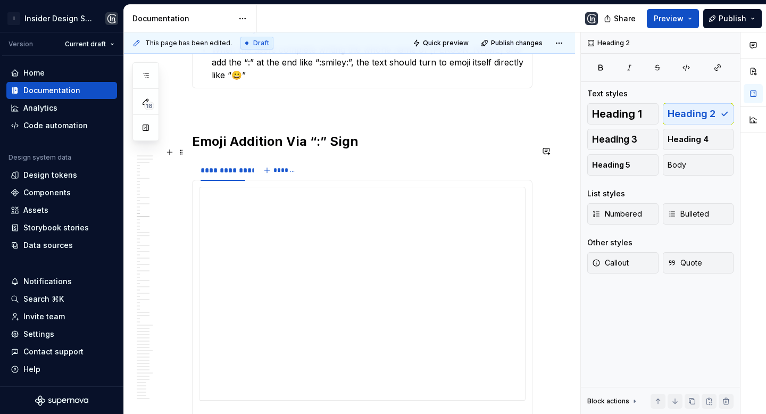
scroll to position [3855, 0]
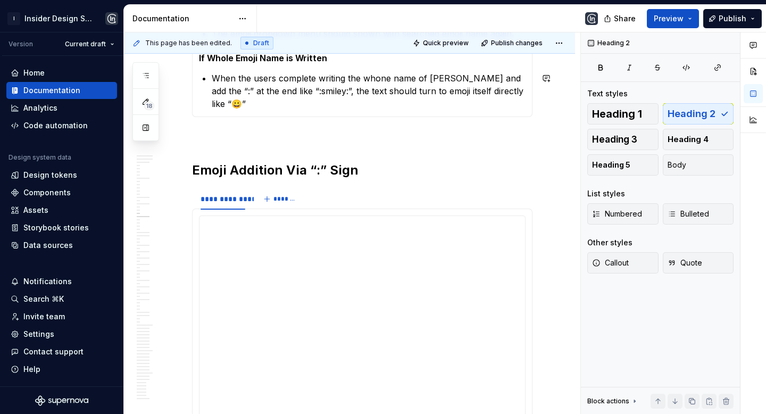
type textarea "*"
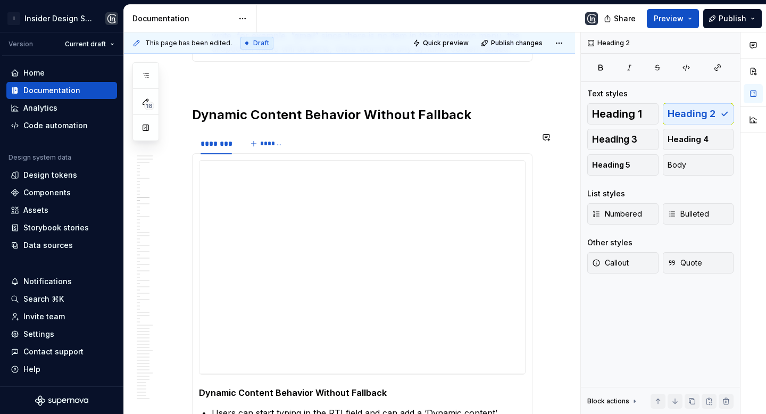
scroll to position [2577, 0]
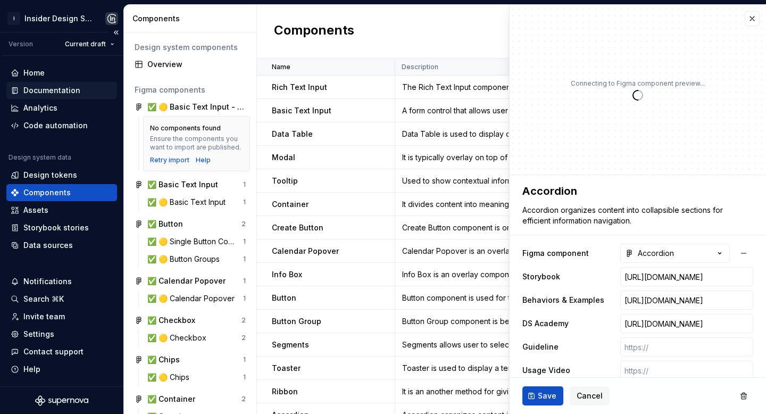
click at [46, 88] on div "Documentation" at bounding box center [51, 90] width 57 height 11
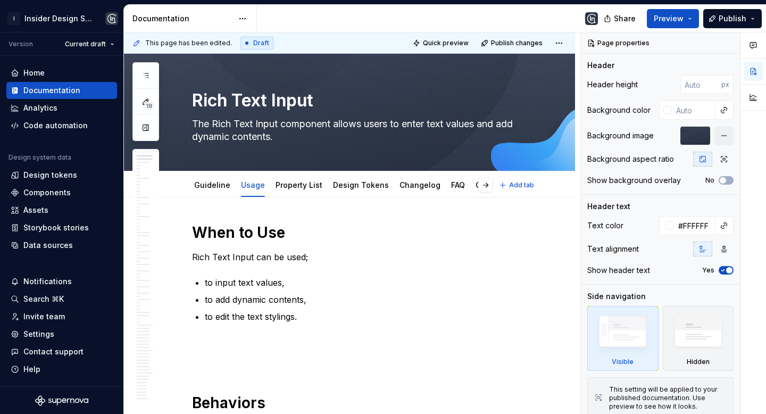
type textarea "*"
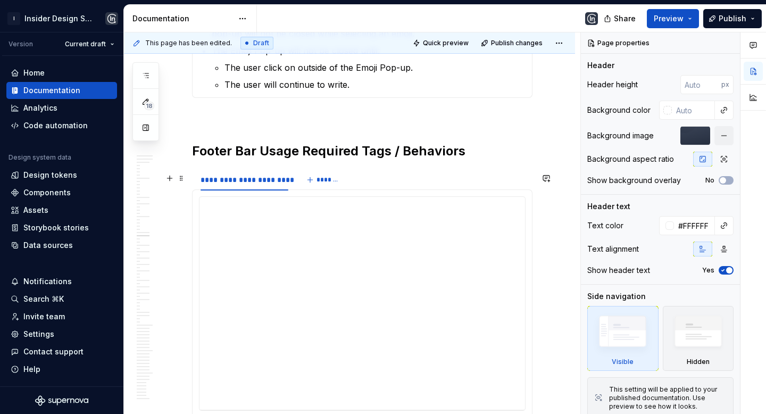
scroll to position [5536, 0]
